Goal: Find specific page/section: Find specific page/section

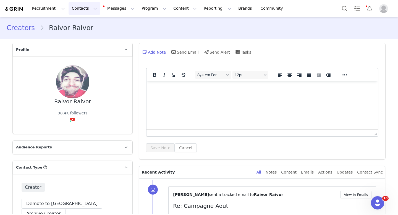
drag, startPoint x: 88, startPoint y: 11, endPoint x: 85, endPoint y: 11, distance: 3.2
click at [88, 11] on button "Contacts Contacts" at bounding box center [85, 8] width 32 height 12
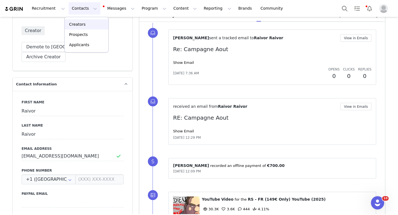
click at [87, 26] on div "Creators" at bounding box center [86, 25] width 37 height 6
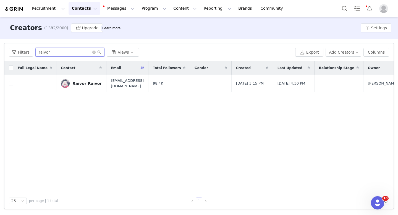
click at [74, 52] on input "raivor" at bounding box center [69, 52] width 69 height 9
paste input "True Blue Travellers"
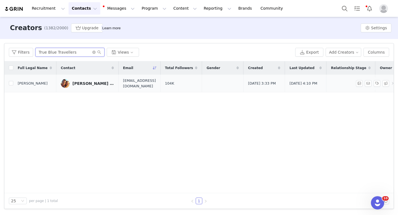
type input "True Blue Travellers"
click at [76, 80] on link "[PERSON_NAME] and [PERSON_NAME] Blue Travellers" at bounding box center [87, 83] width 53 height 9
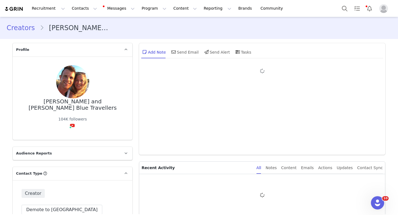
type input "+1 ([GEOGRAPHIC_DATA])"
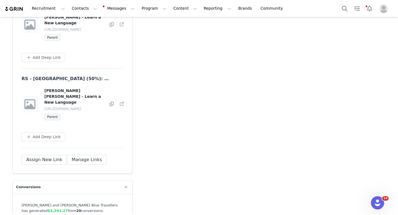
scroll to position [1445, 0]
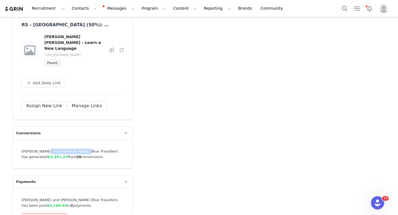
drag, startPoint x: 43, startPoint y: 133, endPoint x: 74, endPoint y: 133, distance: 31.3
click at [74, 149] on div "[PERSON_NAME] and [PERSON_NAME] Blue Travellers has generated $3,291.27 from 20…" at bounding box center [73, 154] width 102 height 11
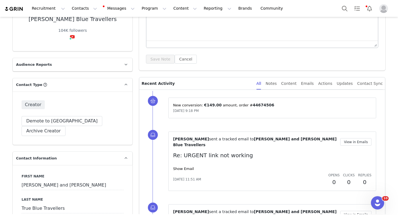
scroll to position [0, 0]
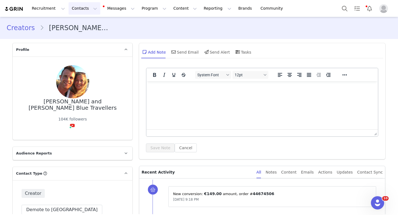
click at [83, 12] on button "Contacts Contacts" at bounding box center [85, 8] width 32 height 12
click at [83, 26] on p "Creators" at bounding box center [77, 25] width 17 height 6
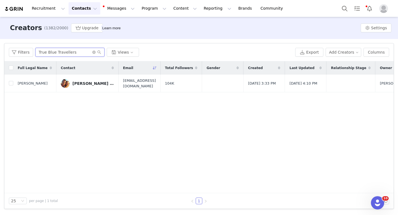
click at [82, 54] on input "True Blue Travellers" at bounding box center [69, 52] width 69 height 9
type input "indigo"
click at [74, 83] on div "The Indigo The Indigo Escape" at bounding box center [94, 83] width 42 height 4
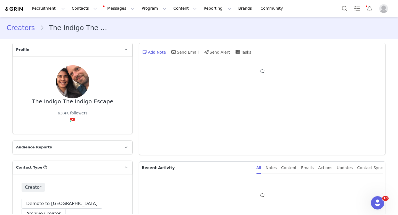
type input "+1 ([GEOGRAPHIC_DATA])"
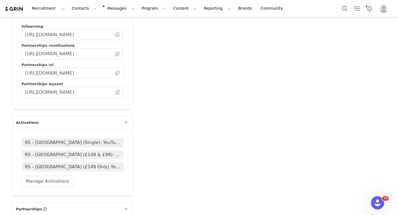
scroll to position [1041, 0]
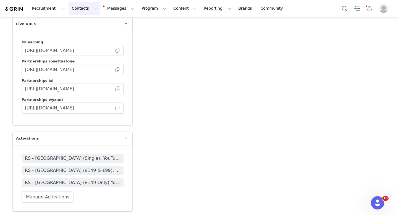
click at [86, 7] on button "Contacts Contacts" at bounding box center [85, 8] width 32 height 12
click at [90, 34] on div "Prospects" at bounding box center [86, 35] width 37 height 6
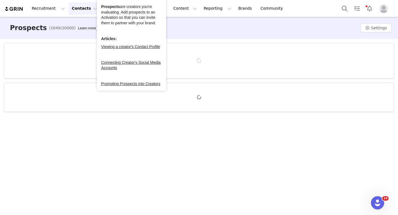
click at [78, 9] on button "Contacts Contacts" at bounding box center [85, 8] width 32 height 12
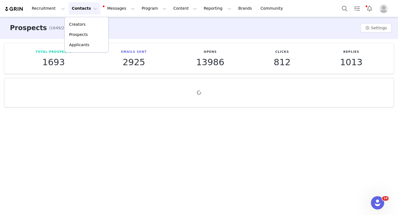
click at [78, 19] on div "Creators Prospects Applicants" at bounding box center [86, 35] width 44 height 36
click at [77, 23] on p "Creators" at bounding box center [77, 25] width 17 height 6
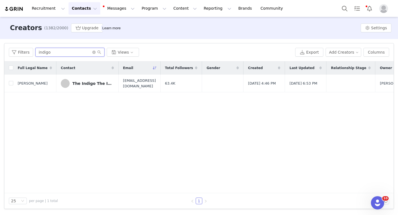
click at [73, 53] on input "indigo" at bounding box center [69, 52] width 69 height 9
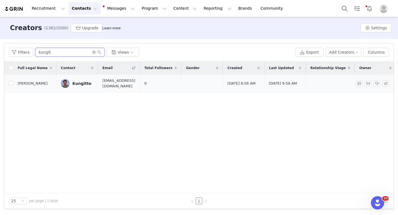
type input "kungit"
click at [71, 80] on link "Kungitto" at bounding box center [77, 83] width 33 height 9
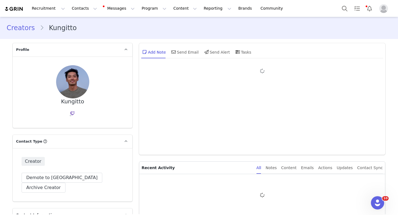
type input "+1 ([GEOGRAPHIC_DATA])"
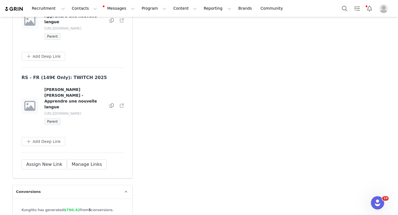
scroll to position [1495, 0]
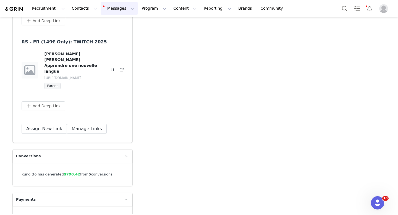
click at [128, 4] on button "Messages Messages" at bounding box center [119, 8] width 37 height 12
click at [74, 12] on button "Contacts Contacts" at bounding box center [85, 8] width 32 height 12
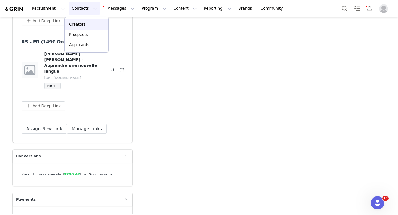
click at [77, 20] on link "Creators" at bounding box center [87, 24] width 44 height 10
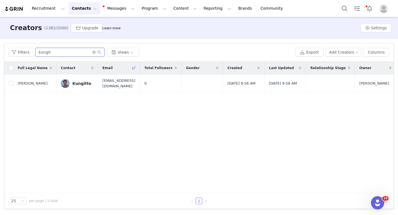
click at [82, 51] on input "kungit" at bounding box center [69, 52] width 69 height 9
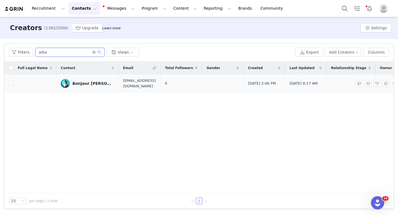
type input "alba"
click at [69, 84] on link "Bonjour [PERSON_NAME]" at bounding box center [87, 83] width 53 height 9
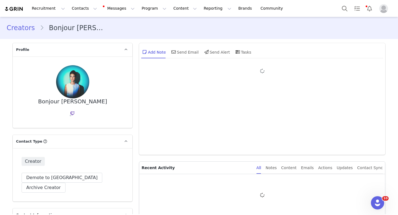
type input "+1 ([GEOGRAPHIC_DATA])"
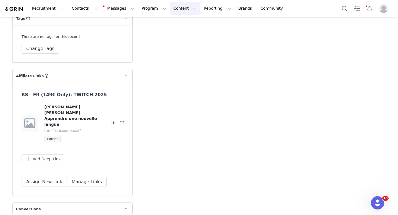
scroll to position [1308, 0]
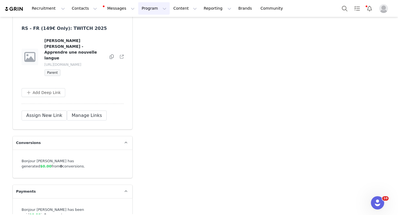
click at [141, 14] on button "Program Program" at bounding box center [154, 8] width 32 height 12
click at [146, 19] on div "Activations Partnerships Payments Affiliates" at bounding box center [152, 40] width 44 height 46
click at [144, 23] on p "Activations" at bounding box center [144, 25] width 21 height 6
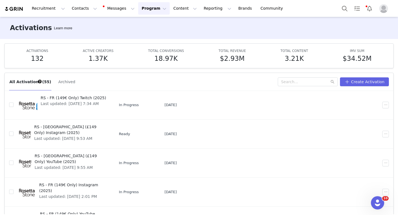
scroll to position [105, 0]
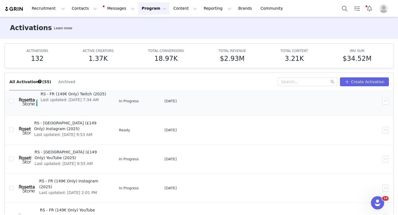
click at [95, 99] on span "Last updated: [DATE] 7:34 AM" at bounding box center [74, 100] width 66 height 6
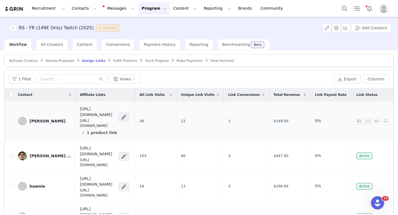
scroll to position [62, 0]
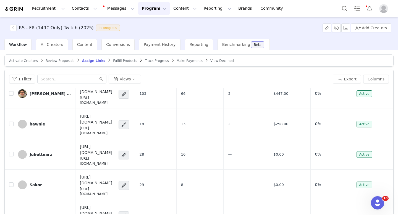
click at [145, 59] on div "Track Progress" at bounding box center [157, 61] width 24 height 4
click at [145, 59] on span "Track Progress" at bounding box center [157, 61] width 24 height 4
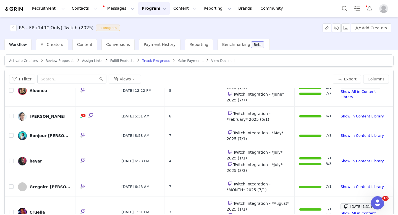
scroll to position [416, 0]
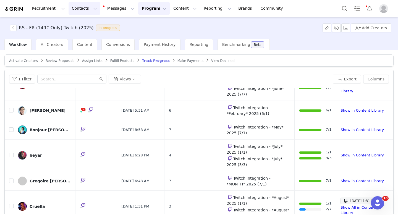
click at [78, 11] on button "Contacts Contacts" at bounding box center [85, 8] width 32 height 12
click at [80, 23] on p "Creators" at bounding box center [77, 25] width 17 height 6
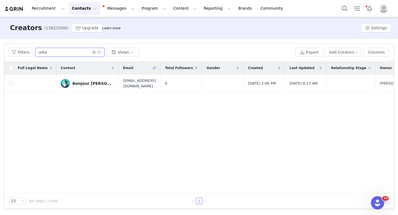
click at [68, 53] on input "alba" at bounding box center [69, 52] width 69 height 9
paste input "[PERSON_NAME]"
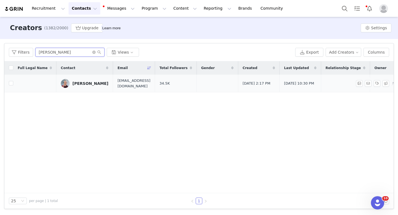
type input "[PERSON_NAME]"
click at [76, 85] on div "[PERSON_NAME]" at bounding box center [91, 83] width 36 height 4
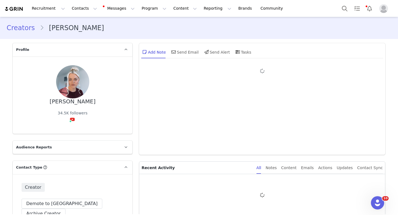
type input "+1 ([GEOGRAPHIC_DATA])"
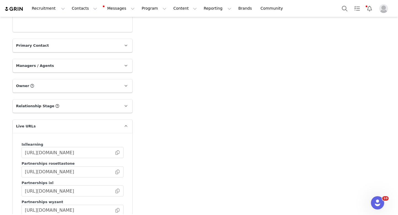
scroll to position [1339, 0]
